Goal: Information Seeking & Learning: Find specific fact

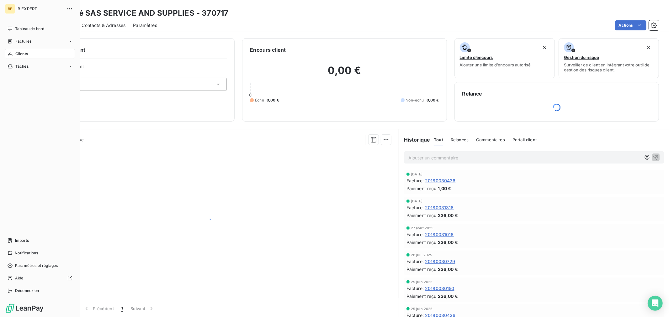
click at [9, 54] on icon at bounding box center [10, 53] width 5 height 5
click at [20, 54] on span "Clients" at bounding box center [21, 54] width 13 height 6
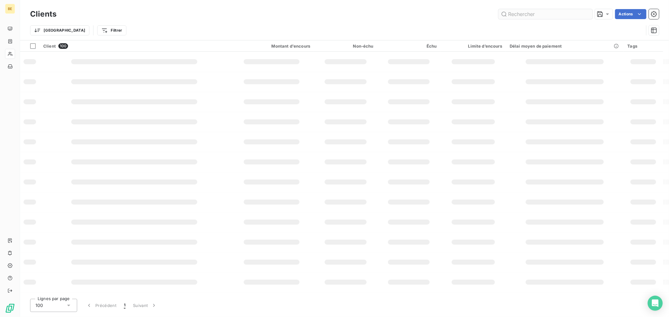
click at [529, 16] on input "text" at bounding box center [545, 14] width 94 height 10
type input "kaza"
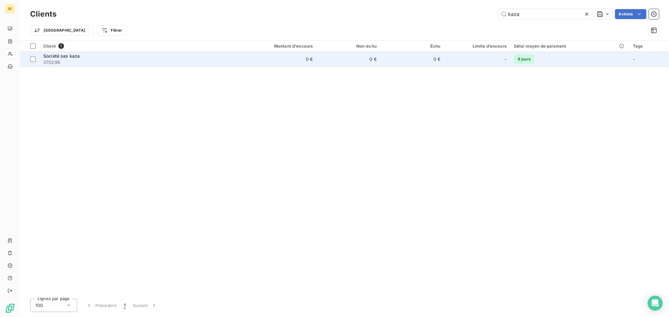
click at [311, 61] on td "0 €" at bounding box center [274, 59] width 86 height 15
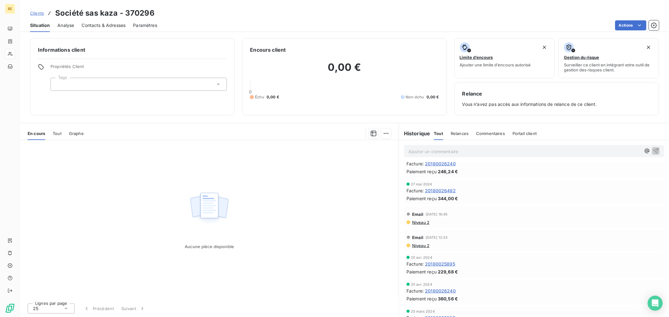
scroll to position [732, 0]
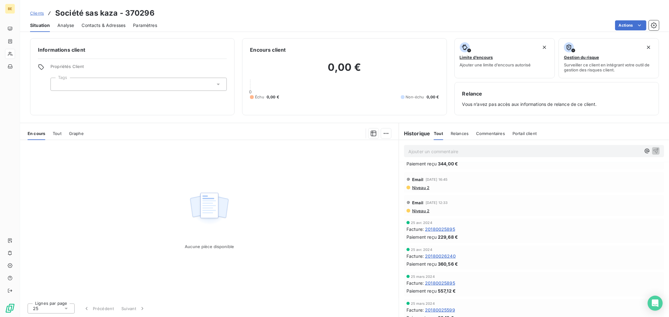
click at [498, 236] on div "Paiement reçu 229,68 €" at bounding box center [534, 237] width 255 height 7
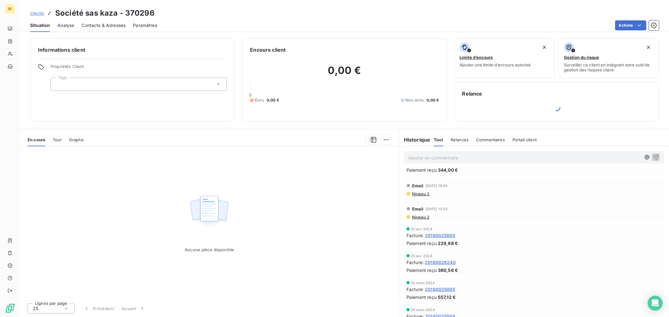
click at [470, 252] on div "25 avr. 2024 Facture : 20180026240 Paiement reçu 360,56 €" at bounding box center [534, 264] width 260 height 24
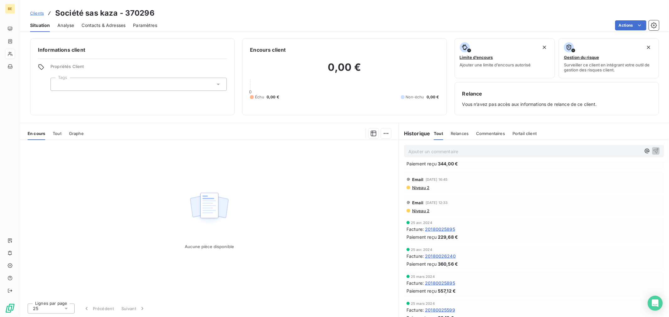
scroll to position [80, 0]
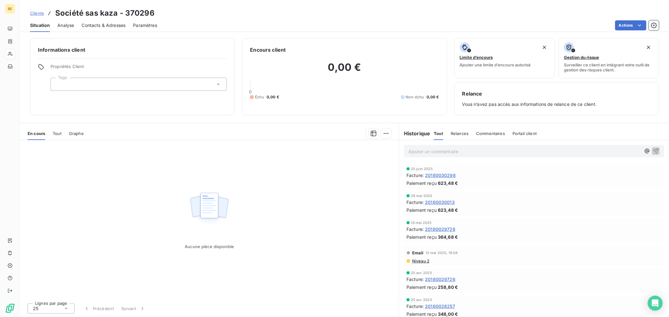
click at [281, 186] on div "Aucune pièce disponible" at bounding box center [209, 219] width 379 height 158
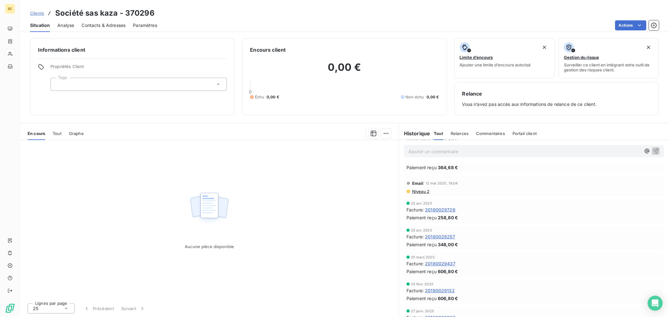
scroll to position [115, 0]
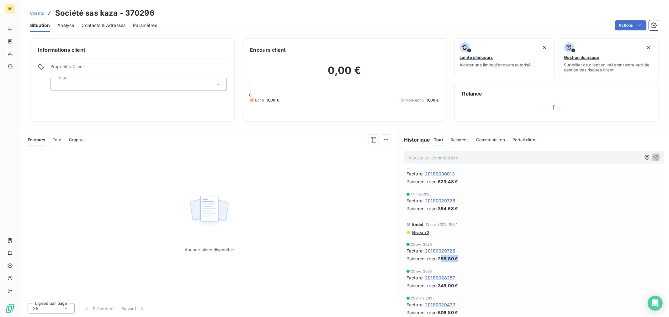
drag, startPoint x: 459, startPoint y: 258, endPoint x: 441, endPoint y: 256, distance: 17.9
click at [441, 256] on div "Paiement reçu 258,80 €" at bounding box center [534, 259] width 255 height 7
click at [442, 257] on span "258,80 €" at bounding box center [448, 259] width 20 height 7
drag, startPoint x: 439, startPoint y: 258, endPoint x: 454, endPoint y: 258, distance: 14.8
click at [454, 258] on span "258,80 €" at bounding box center [448, 259] width 20 height 7
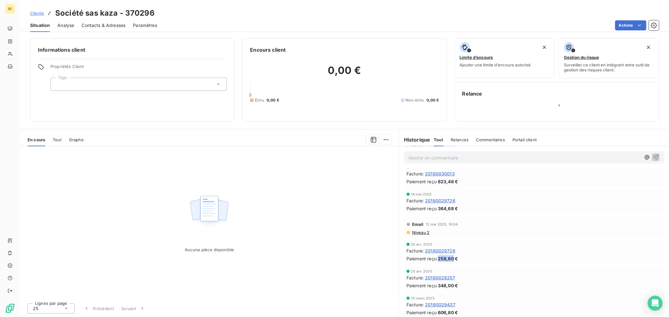
copy span "258,80"
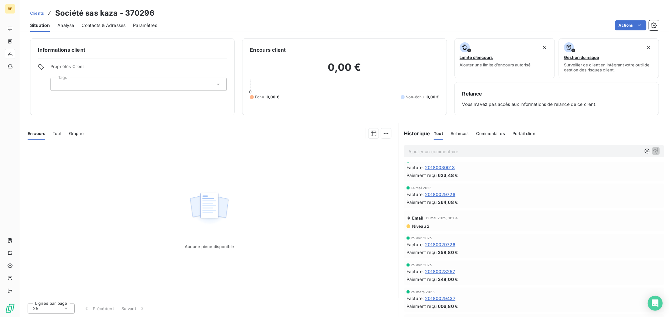
click at [428, 226] on span "Niveau 2" at bounding box center [421, 226] width 18 height 5
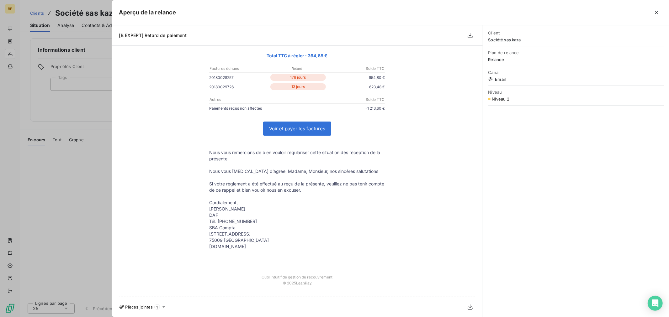
scroll to position [0, 0]
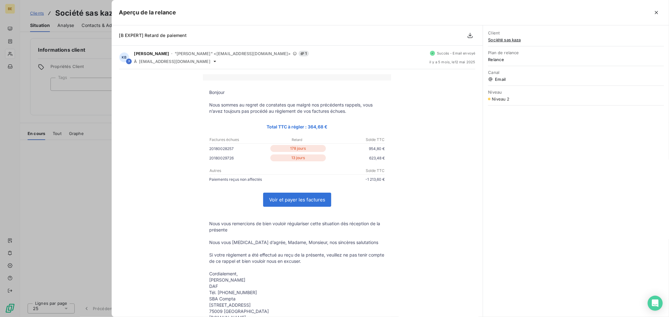
click at [103, 157] on div at bounding box center [334, 158] width 669 height 317
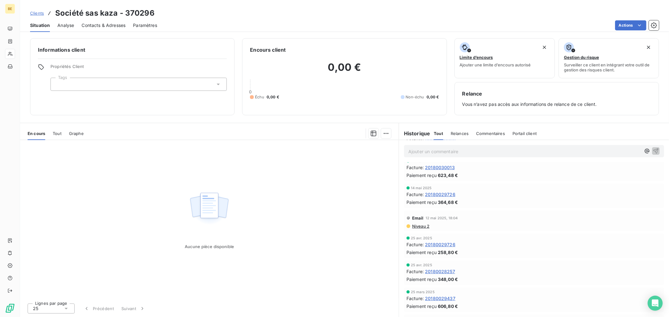
click at [486, 212] on div "Email 12 mai 2025, 18:04 Niveau 2" at bounding box center [534, 221] width 260 height 21
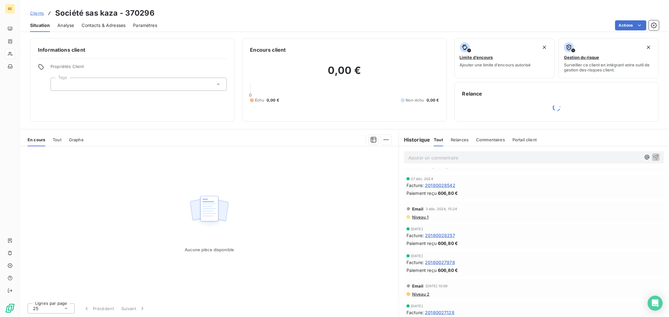
scroll to position [160, 0]
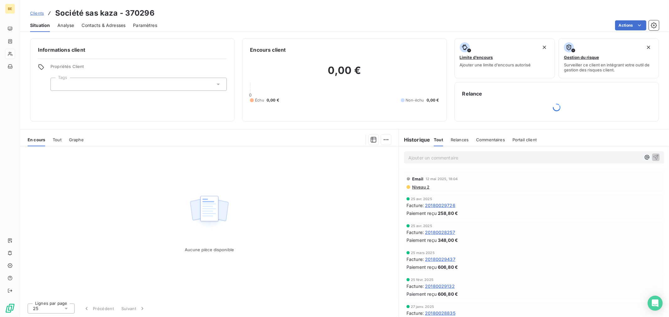
click at [438, 234] on span "20180028257" at bounding box center [440, 232] width 30 height 7
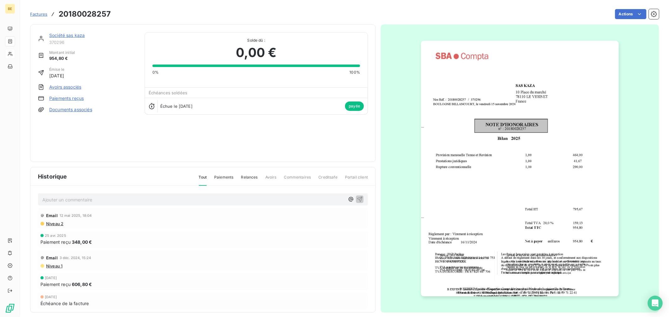
click at [561, 92] on img "button" at bounding box center [520, 169] width 198 height 256
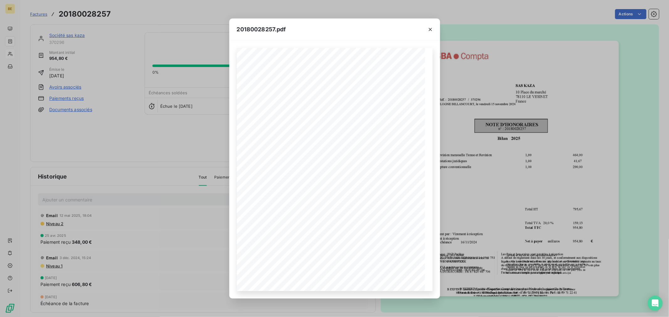
click at [498, 110] on div "20180028257.pdf Banque : BNP Paribas IBAN : FR76 3000 4028 9000 0114 0503 753 B…" at bounding box center [334, 158] width 669 height 317
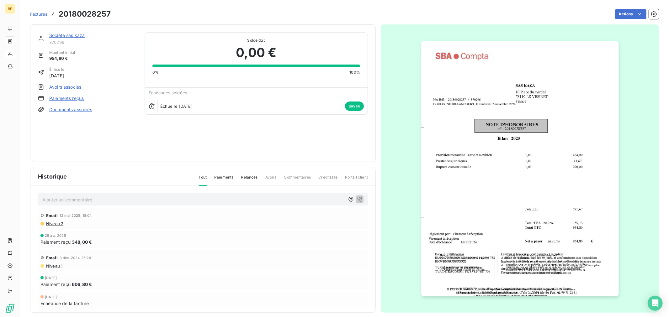
click at [501, 138] on img "button" at bounding box center [520, 169] width 198 height 256
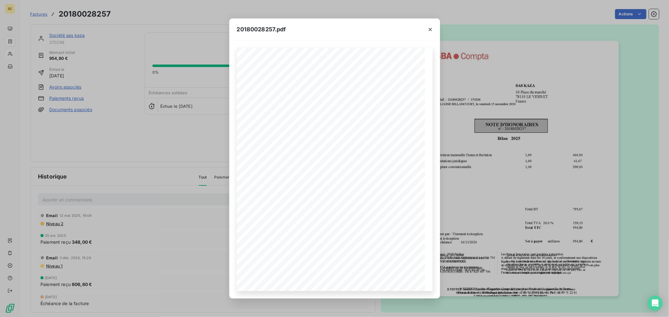
click at [501, 138] on div "20180028257.pdf Banque : BNP Paribas IBAN : FR76 3000 4028 9000 0114 0503 753 B…" at bounding box center [334, 158] width 669 height 317
